Goal: Task Accomplishment & Management: Complete application form

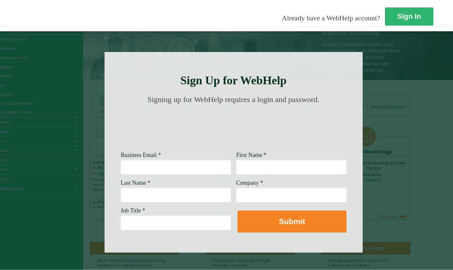
click at [157, 171] on input "Business Email *" at bounding box center [176, 166] width 110 height 15
type input "[EMAIL_ADDRESS][DOMAIN_NAME]"
click at [252, 168] on input "First Name *" at bounding box center [291, 166] width 110 height 15
type input "Mark"
type input "[PERSON_NAME]"
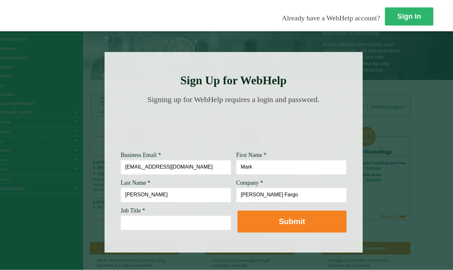
type input "[PERSON_NAME] Fargo"
click at [145, 228] on input "Job Title *" at bounding box center [176, 222] width 110 height 15
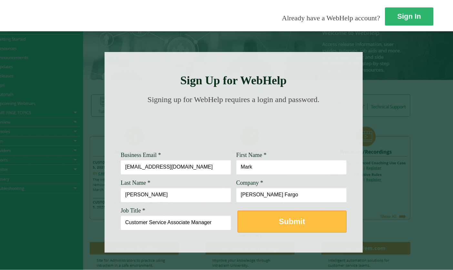
type input "Customer Service Associate Manager"
click at [279, 223] on strong "Submit" at bounding box center [292, 221] width 26 height 9
